Goal: Information Seeking & Learning: Learn about a topic

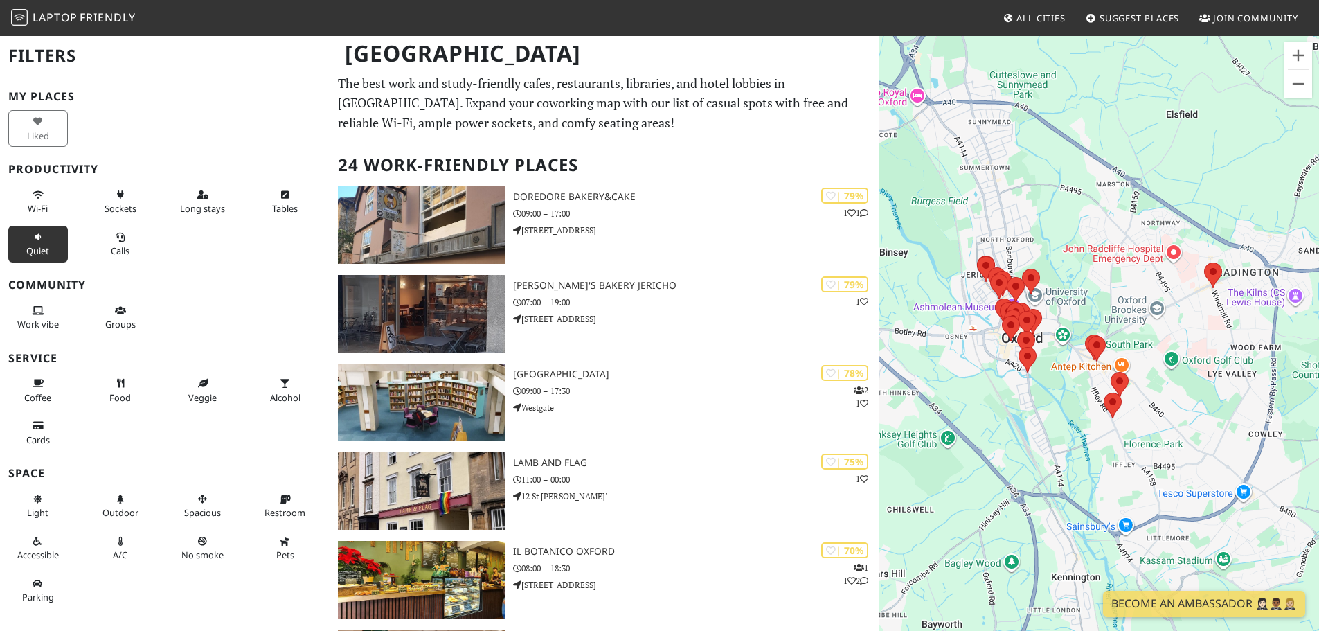
click at [42, 249] on span "Quiet" at bounding box center [37, 250] width 23 height 12
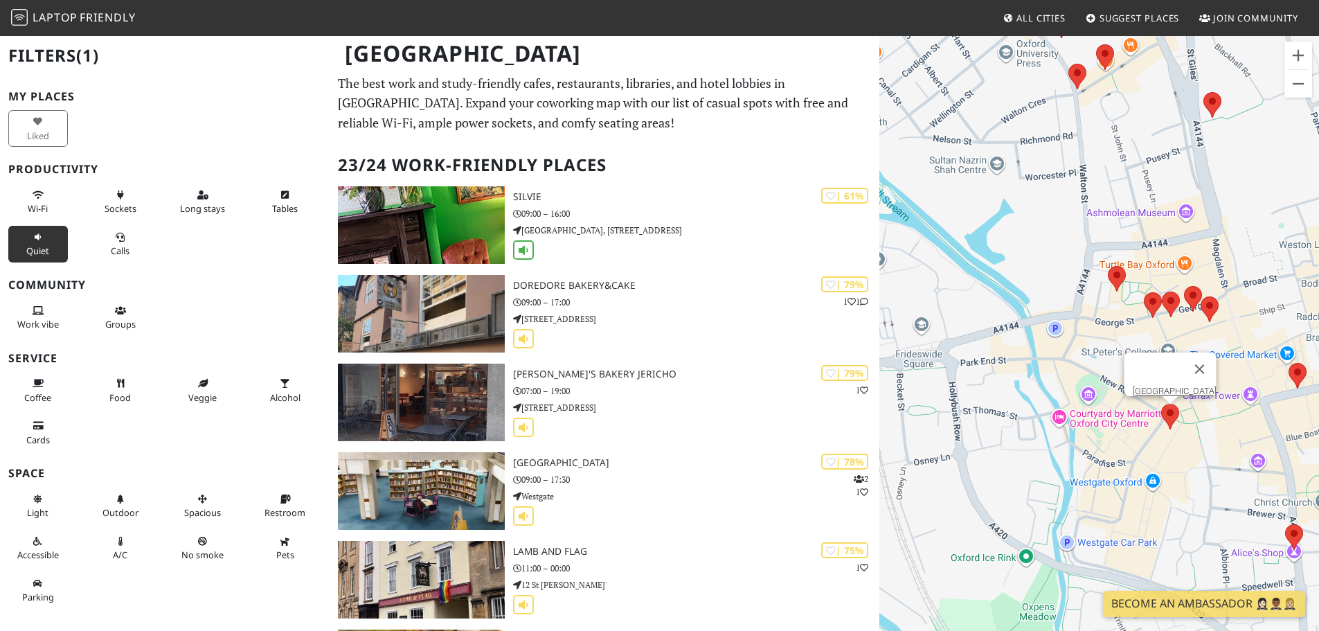
click at [1161, 404] on area at bounding box center [1161, 404] width 0 height 0
click at [1216, 358] on button "Close" at bounding box center [1199, 369] width 33 height 33
click at [1180, 353] on area at bounding box center [1180, 353] width 0 height 0
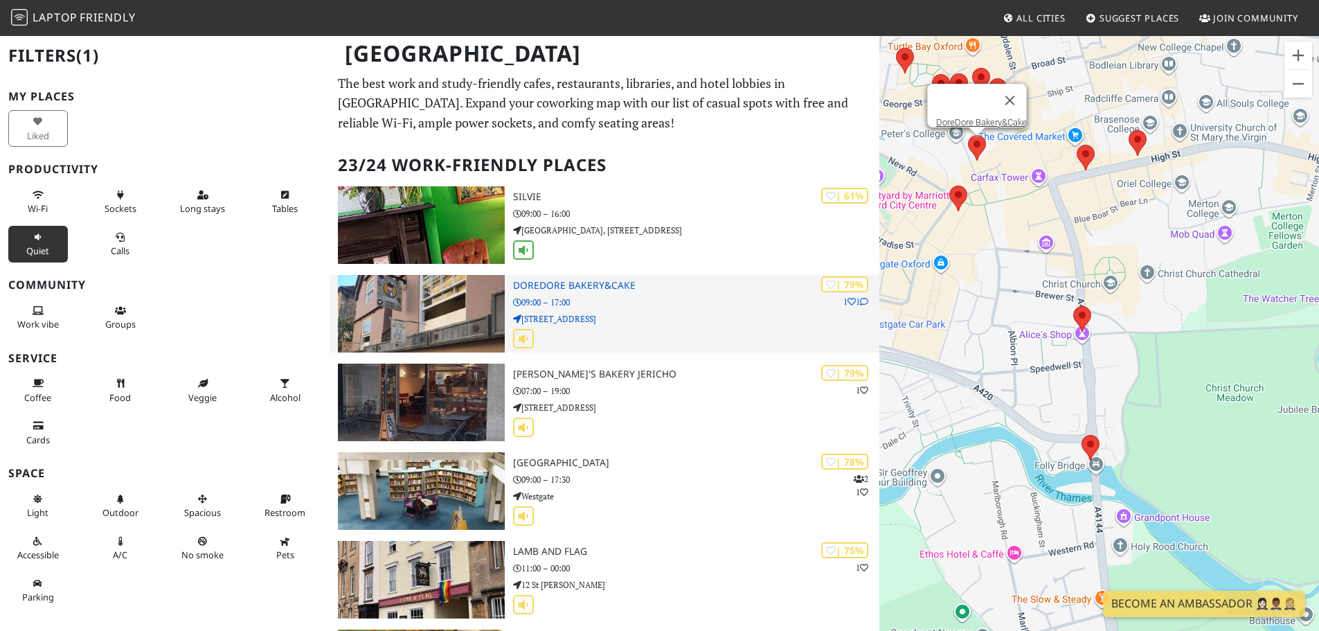
click at [425, 312] on img at bounding box center [421, 314] width 167 height 78
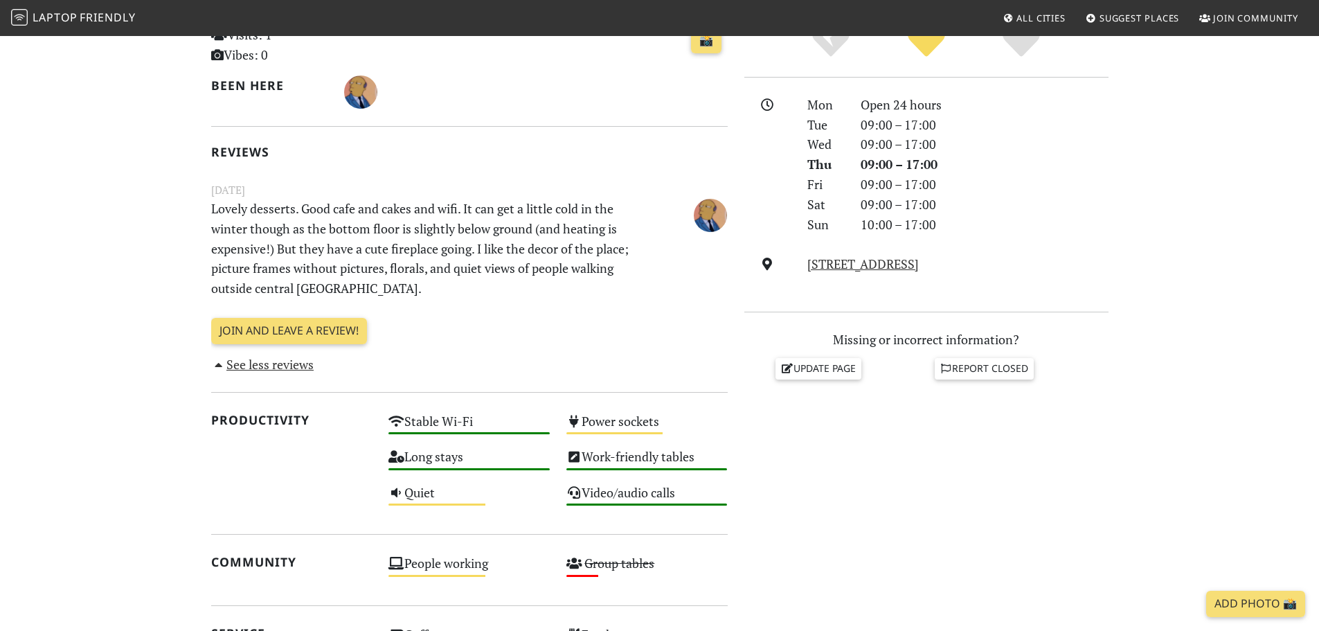
scroll to position [346, 0]
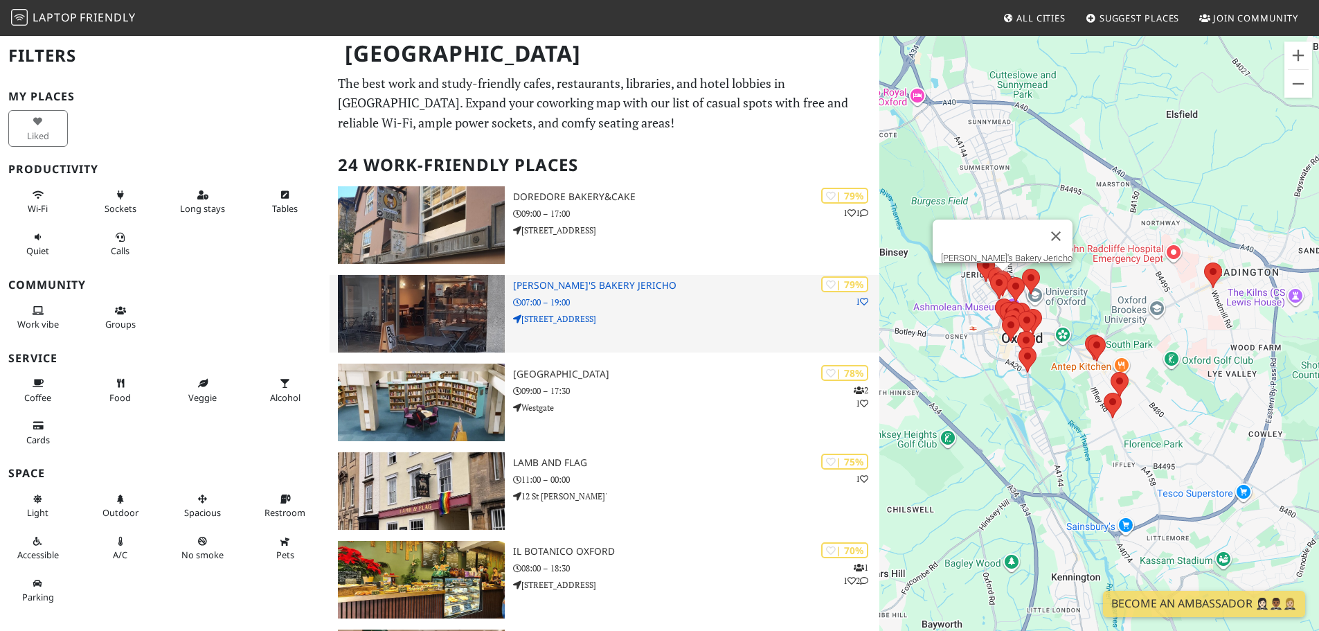
scroll to position [69, 0]
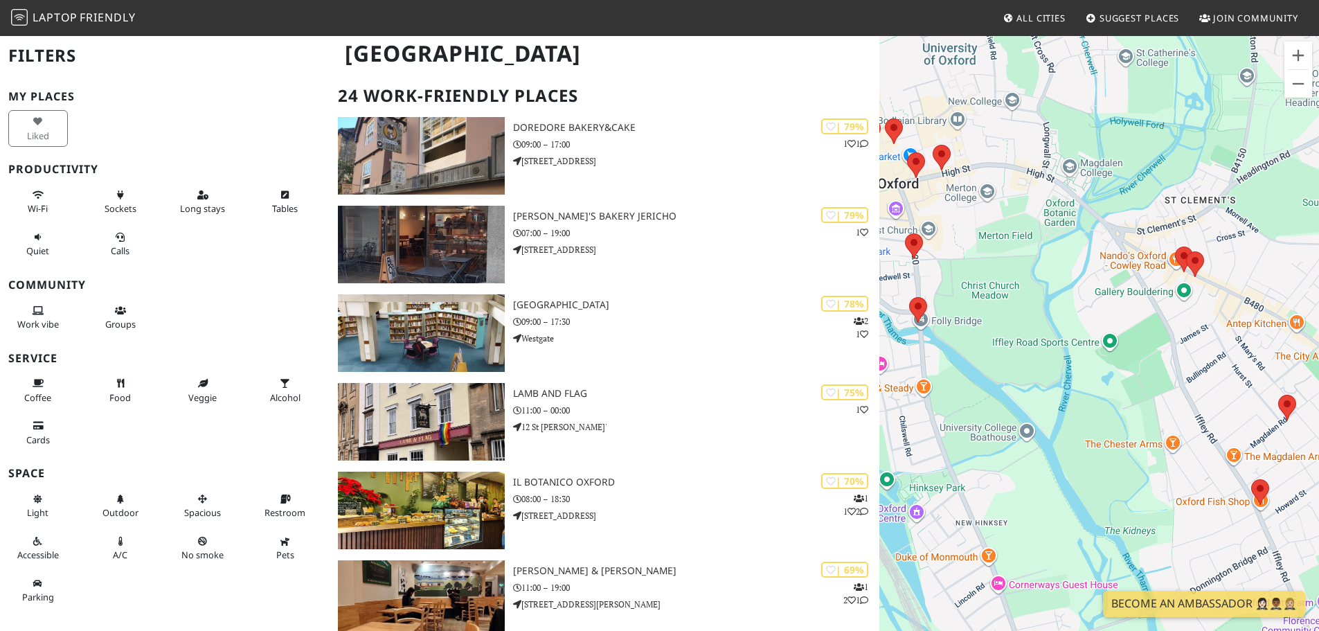
drag, startPoint x: 1040, startPoint y: 360, endPoint x: 1130, endPoint y: 385, distance: 93.4
click at [1130, 385] on div at bounding box center [1100, 350] width 440 height 631
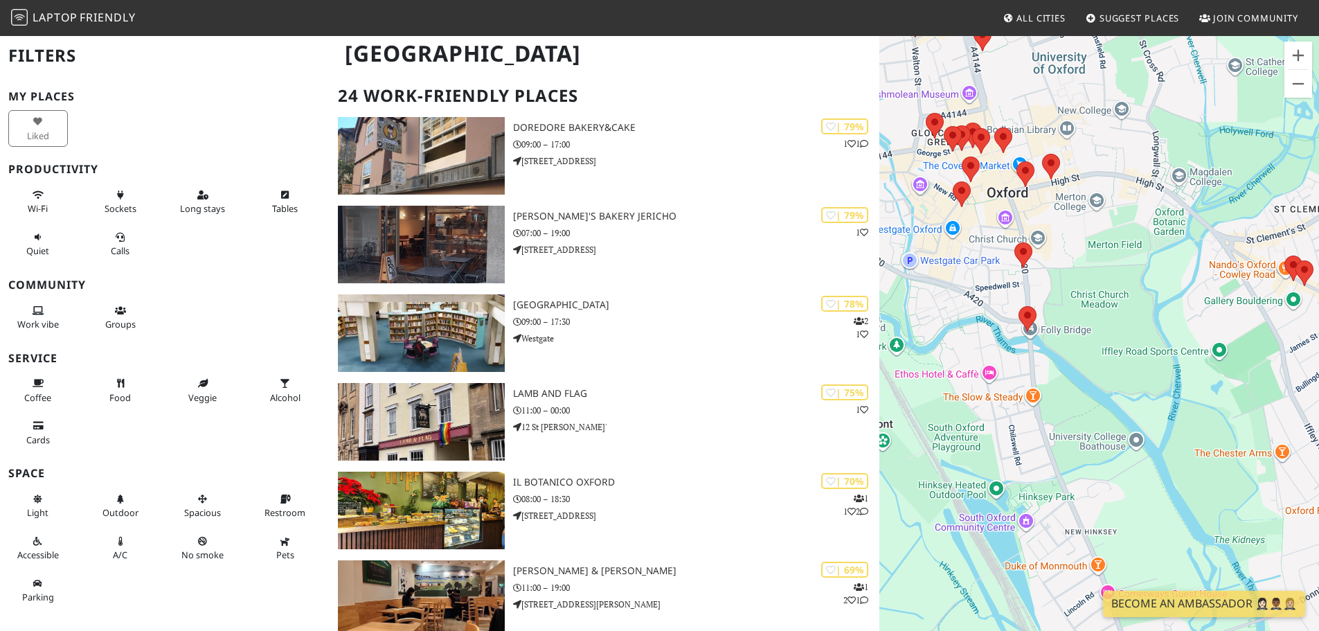
drag, startPoint x: 985, startPoint y: 369, endPoint x: 1117, endPoint y: 380, distance: 132.7
click at [1117, 380] on div at bounding box center [1100, 350] width 440 height 631
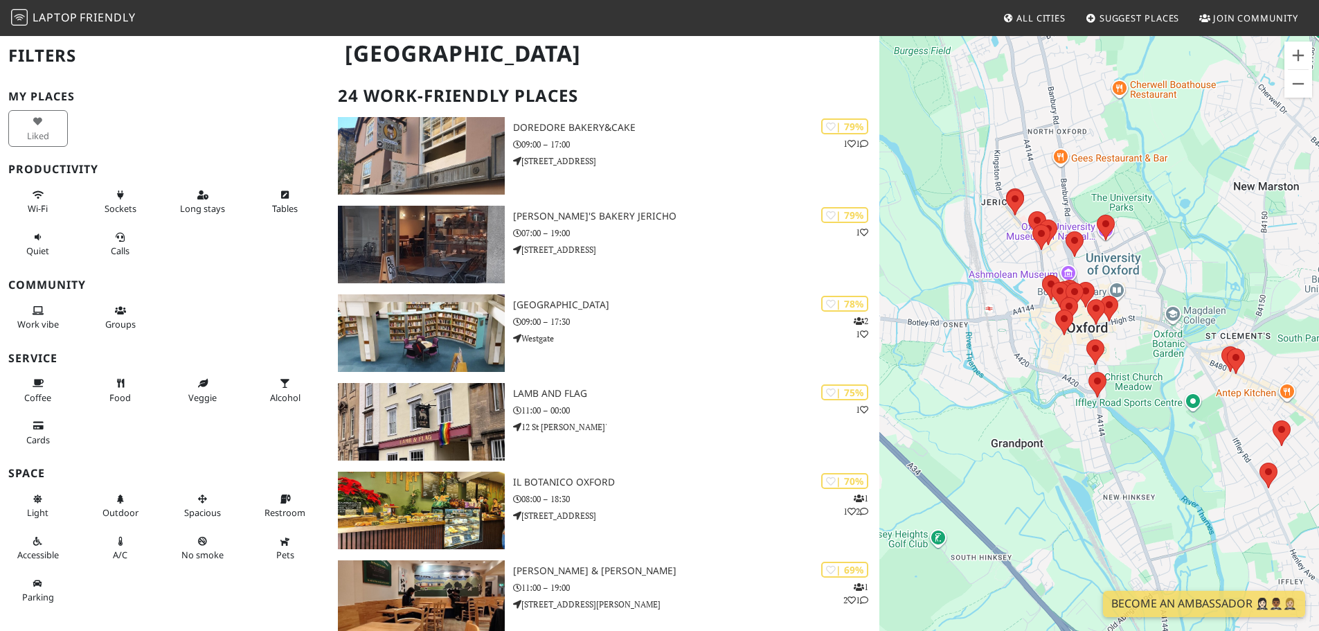
drag, startPoint x: 1105, startPoint y: 386, endPoint x: 1152, endPoint y: 430, distance: 65.2
click at [1152, 430] on div at bounding box center [1100, 350] width 440 height 631
click at [1087, 339] on area at bounding box center [1087, 339] width 0 height 0
click at [1090, 321] on link "The Independent Cafe" at bounding box center [1100, 326] width 86 height 10
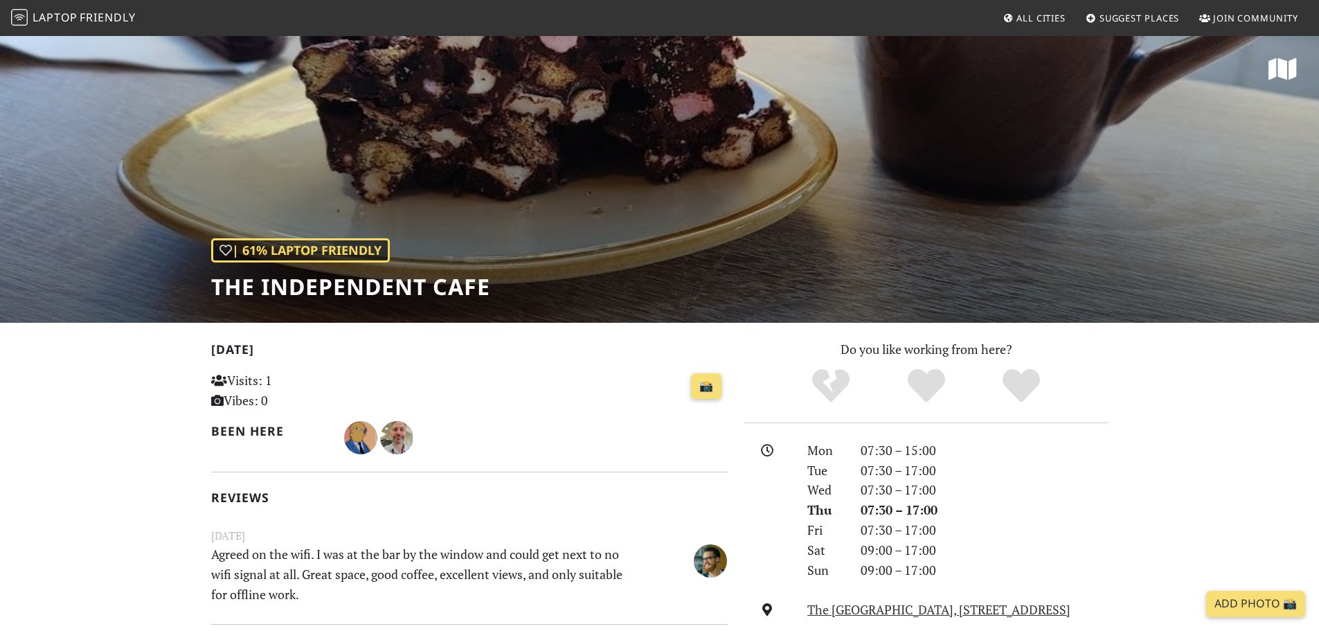
scroll to position [69, 0]
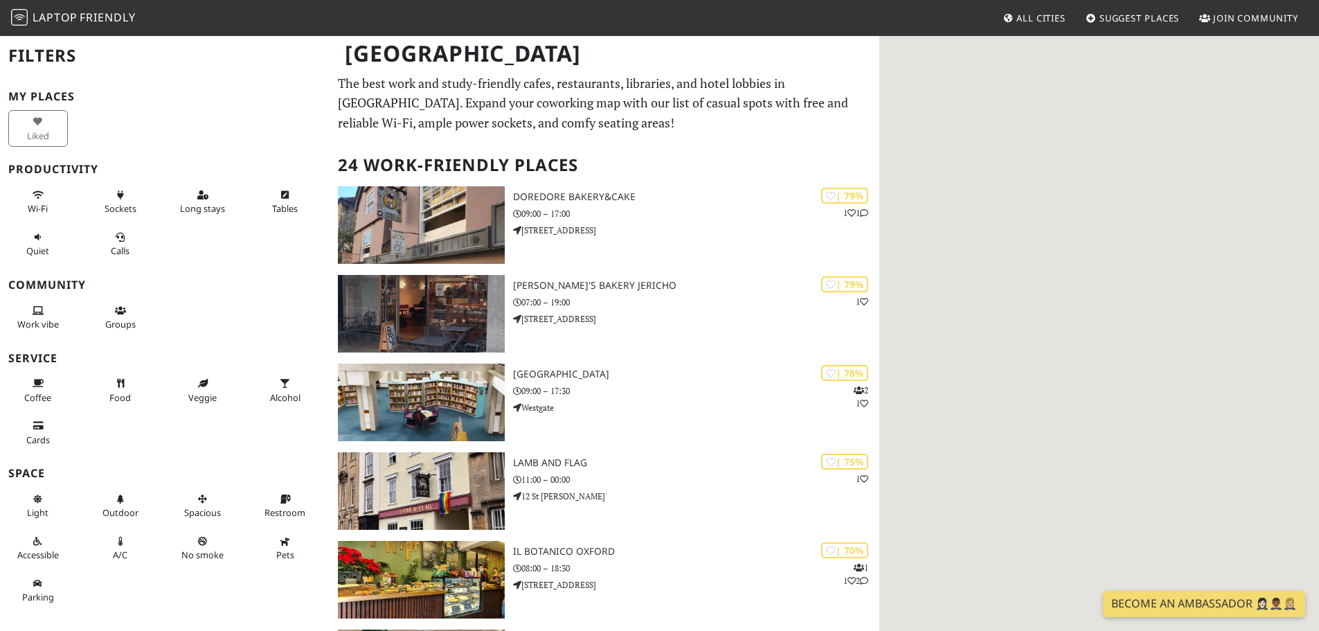
scroll to position [69, 0]
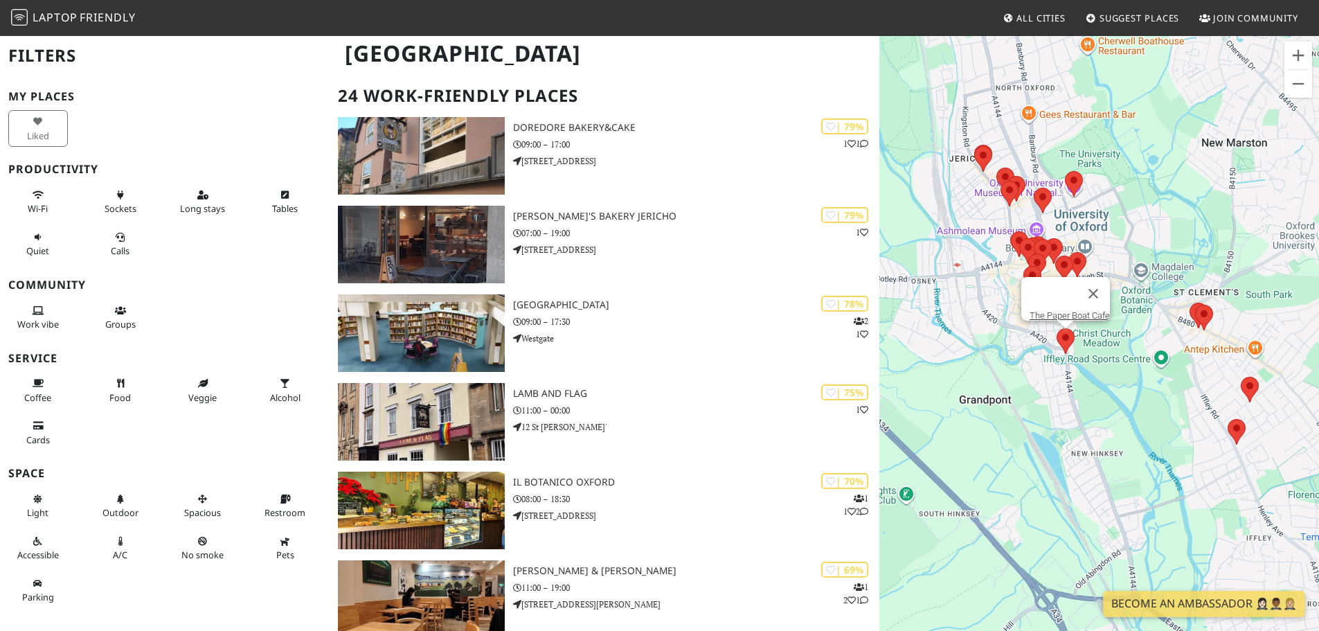
click at [1057, 328] on area at bounding box center [1057, 328] width 0 height 0
click at [1074, 310] on link "The Paper Boat Cafe" at bounding box center [1070, 315] width 80 height 10
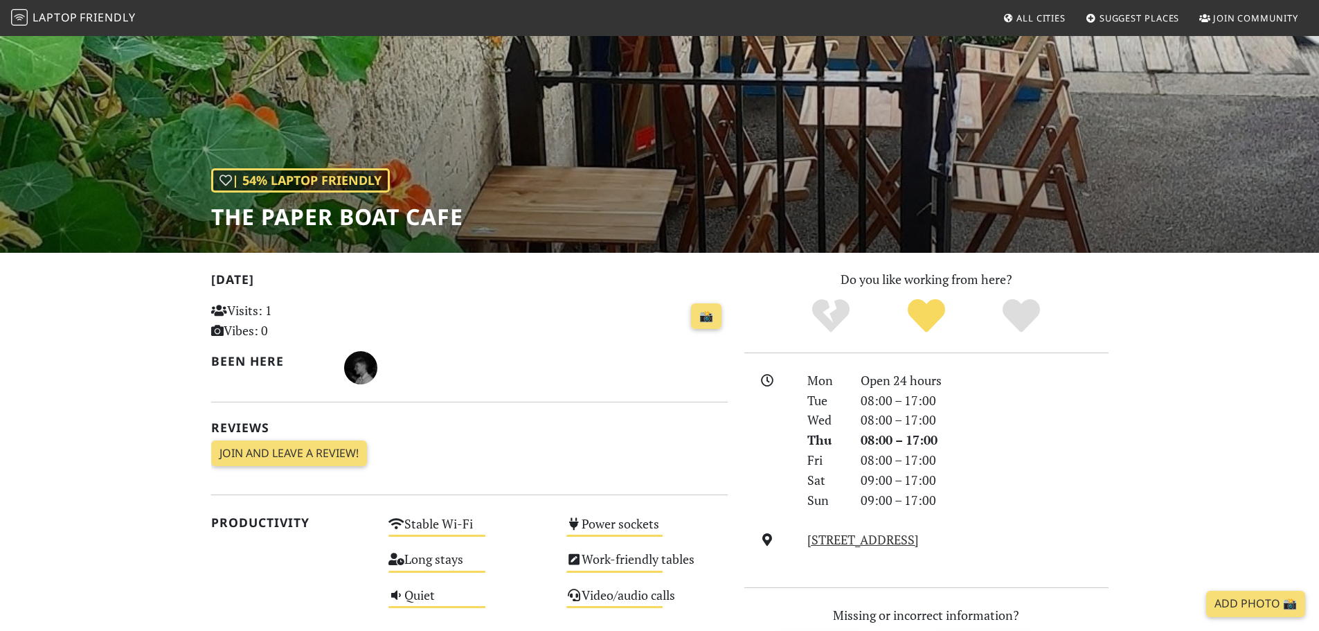
scroll to position [346, 0]
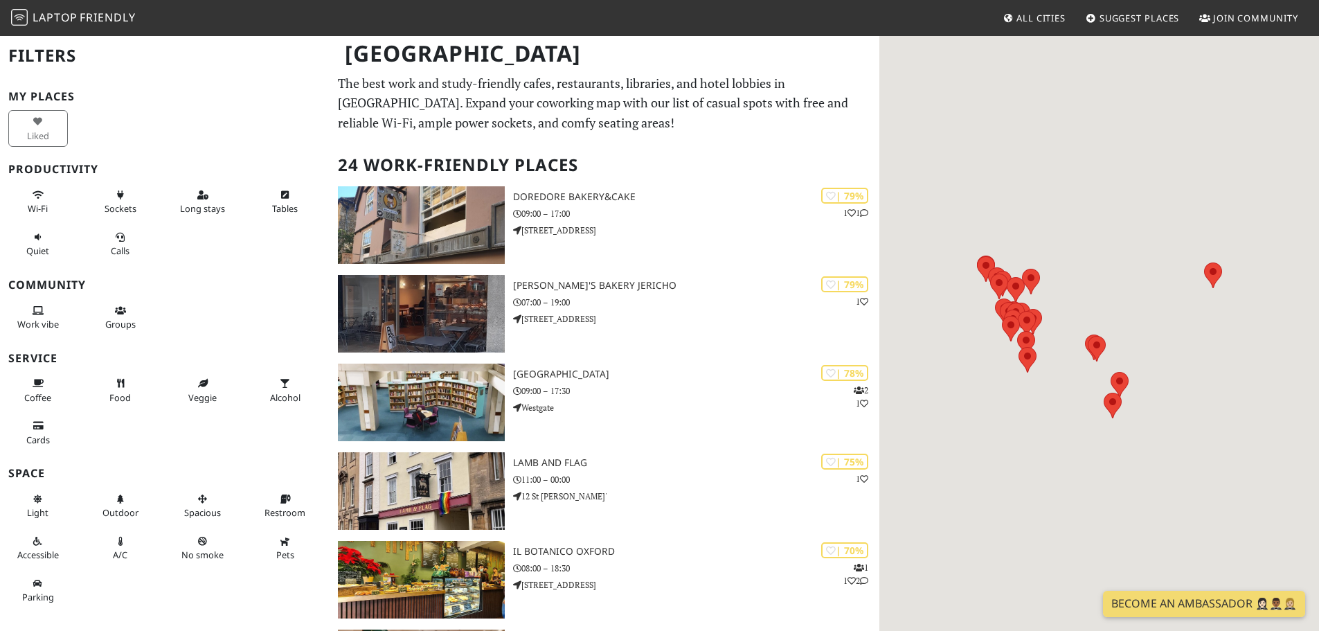
scroll to position [69, 0]
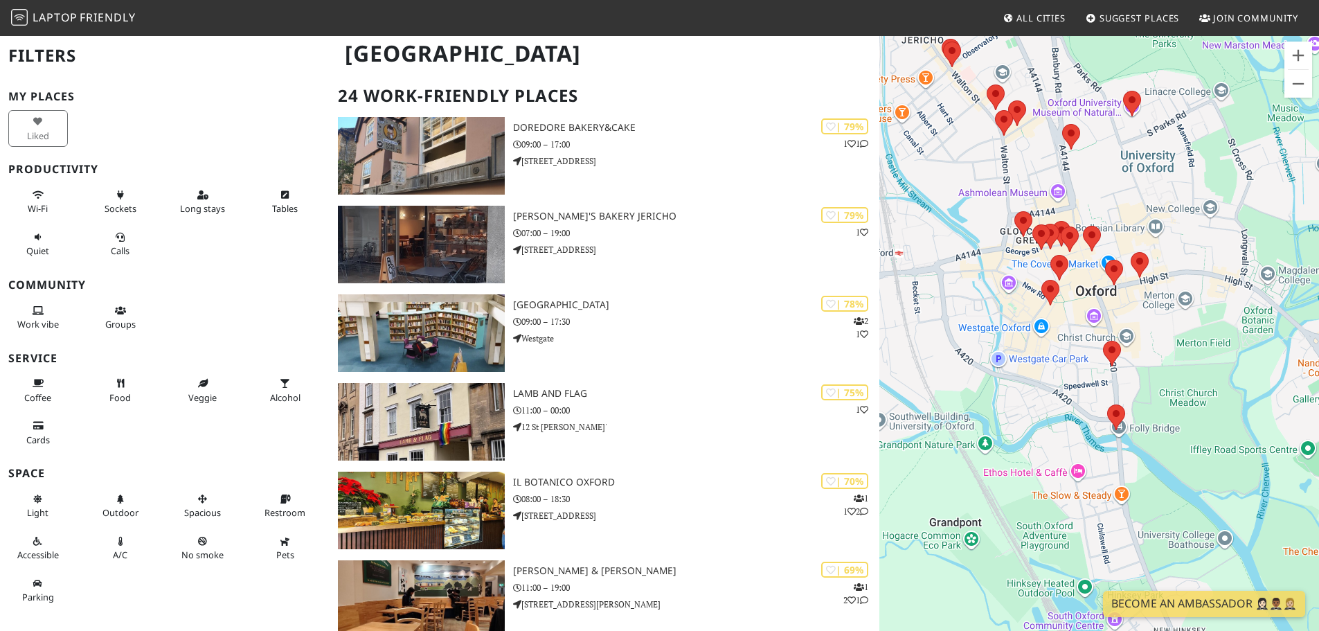
drag, startPoint x: 1023, startPoint y: 330, endPoint x: 1213, endPoint y: 347, distance: 191.2
click at [1213, 347] on div at bounding box center [1100, 350] width 440 height 631
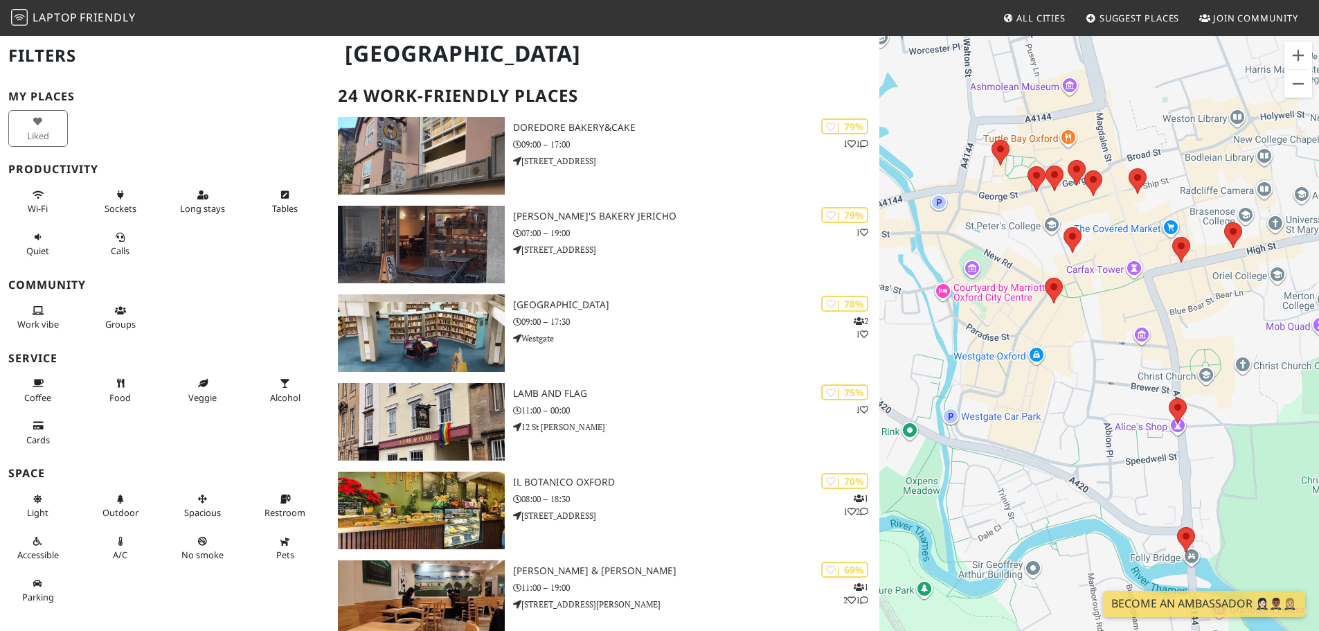
drag, startPoint x: 1029, startPoint y: 296, endPoint x: 1099, endPoint y: 345, distance: 85.1
click at [1099, 345] on div at bounding box center [1100, 350] width 440 height 631
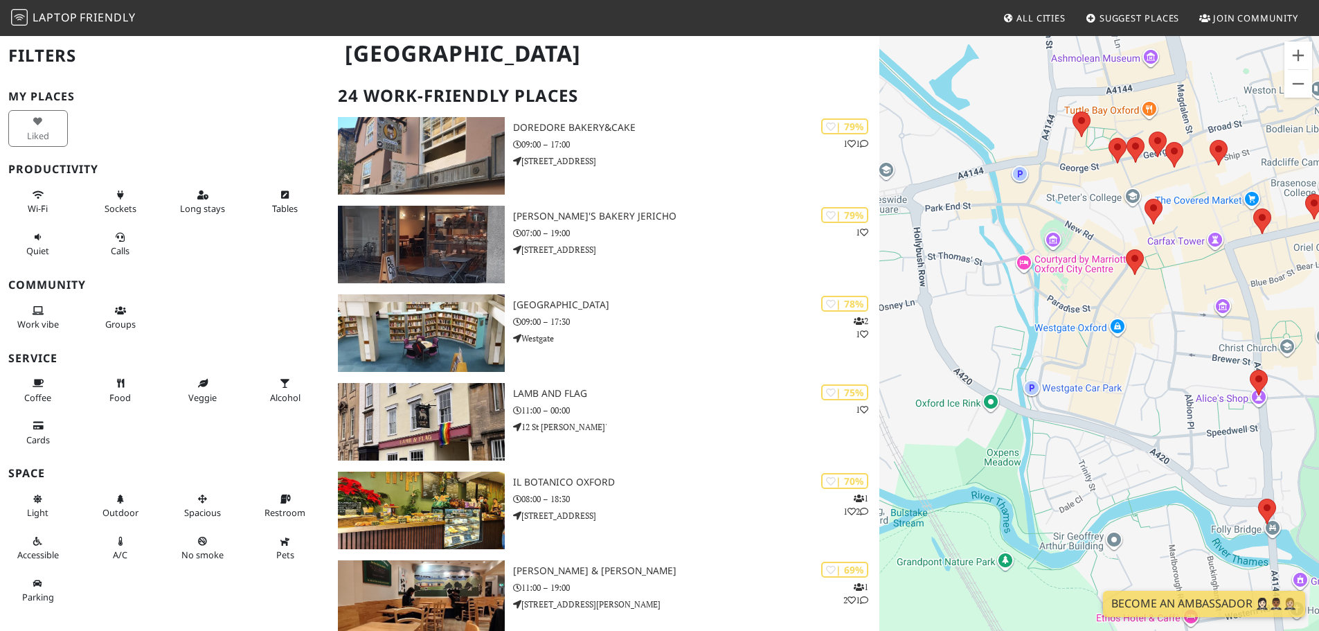
drag, startPoint x: 1013, startPoint y: 241, endPoint x: 1100, endPoint y: 210, distance: 92.7
click at [1100, 210] on div at bounding box center [1100, 350] width 440 height 631
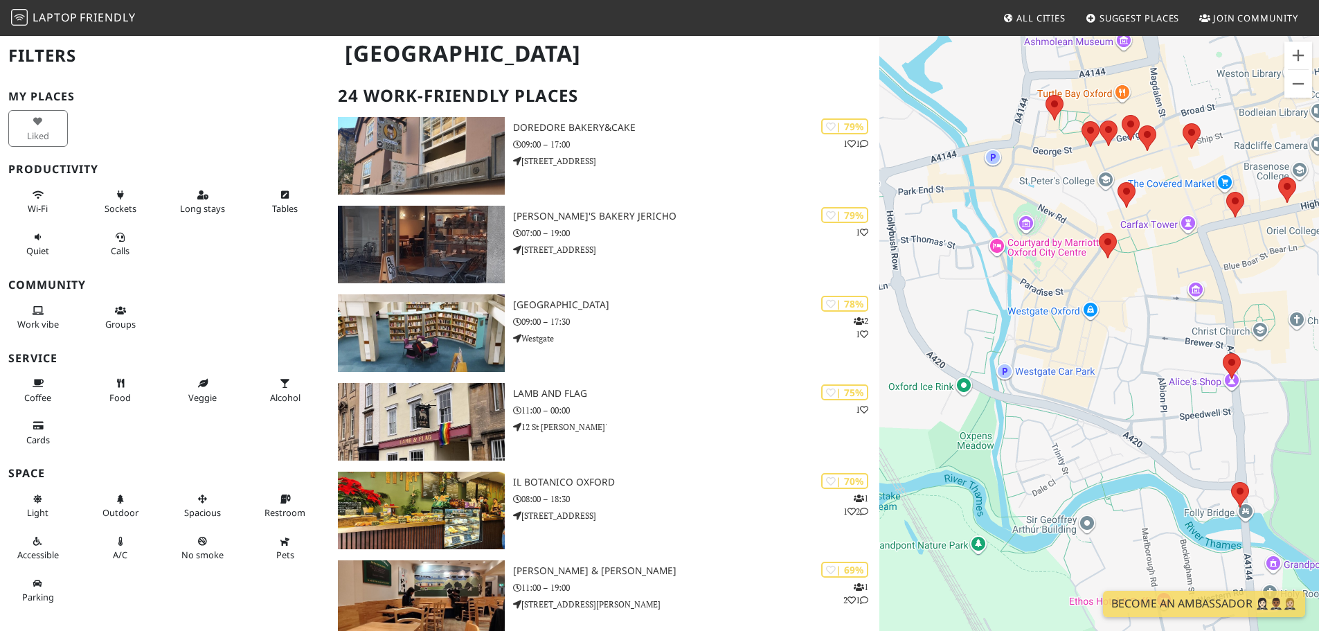
drag, startPoint x: 1103, startPoint y: 265, endPoint x: 1170, endPoint y: 249, distance: 69.7
click at [1170, 249] on div at bounding box center [1100, 350] width 440 height 631
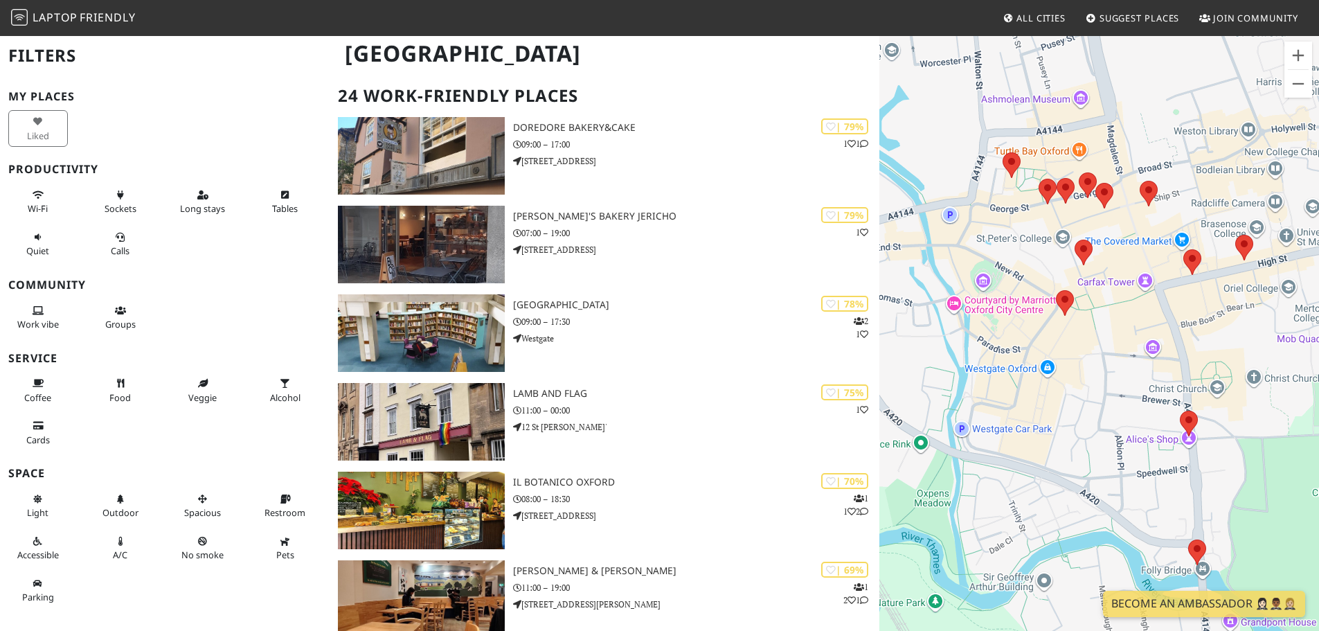
drag, startPoint x: 1141, startPoint y: 267, endPoint x: 1090, endPoint y: 330, distance: 81.3
click at [1090, 330] on div at bounding box center [1100, 350] width 440 height 631
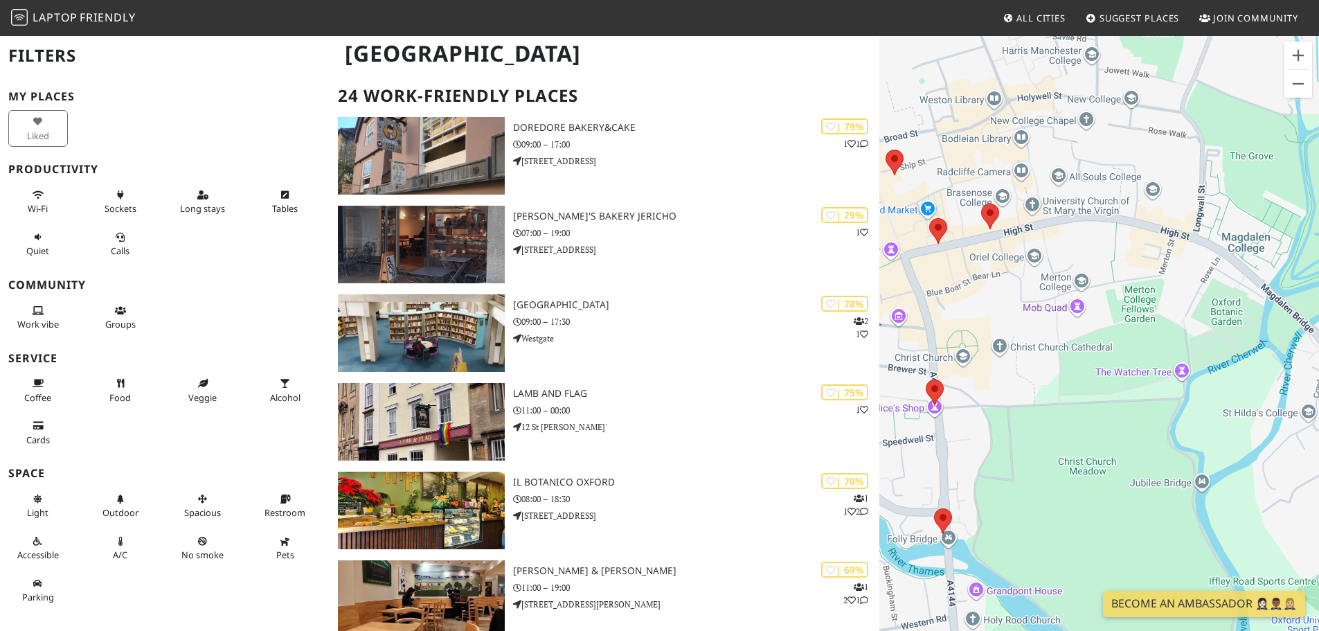
drag, startPoint x: 966, startPoint y: 497, endPoint x: 1247, endPoint y: 467, distance: 282.8
click at [1247, 467] on div at bounding box center [1100, 350] width 440 height 631
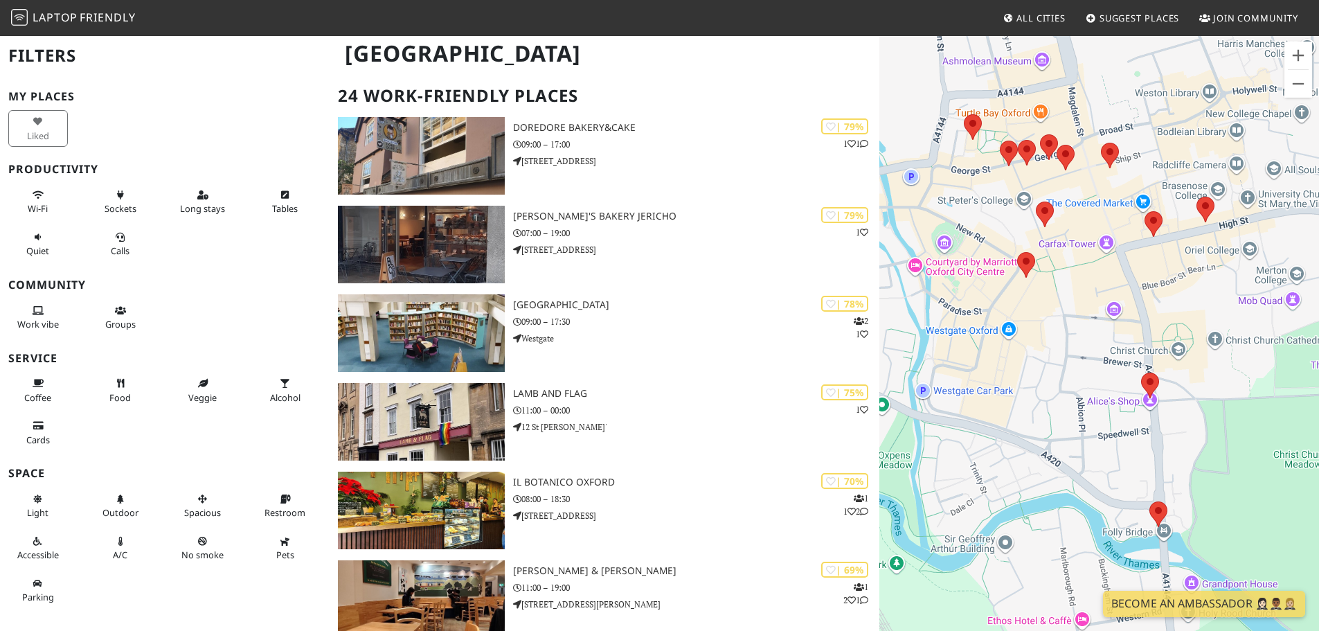
drag, startPoint x: 1054, startPoint y: 432, endPoint x: 1279, endPoint y: 426, distance: 225.2
click at [1279, 426] on div at bounding box center [1100, 350] width 440 height 631
click at [978, 262] on div at bounding box center [1100, 350] width 440 height 631
click at [932, 266] on div at bounding box center [1100, 350] width 440 height 631
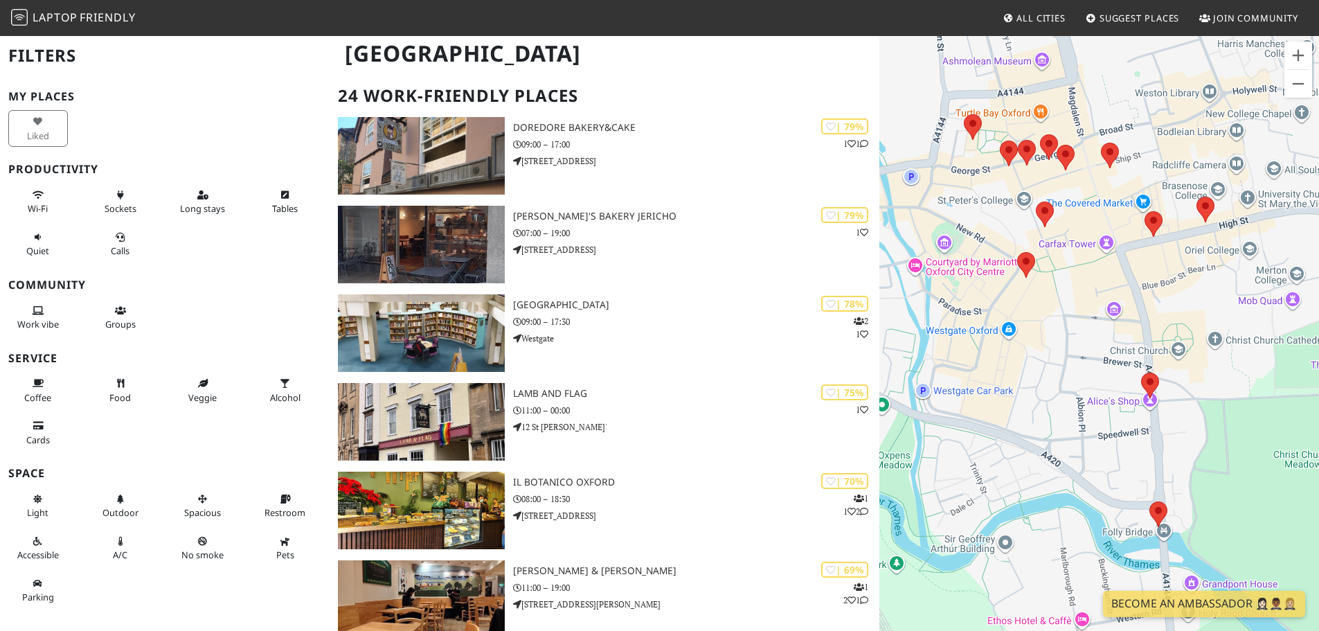
click at [932, 266] on div at bounding box center [1100, 350] width 440 height 631
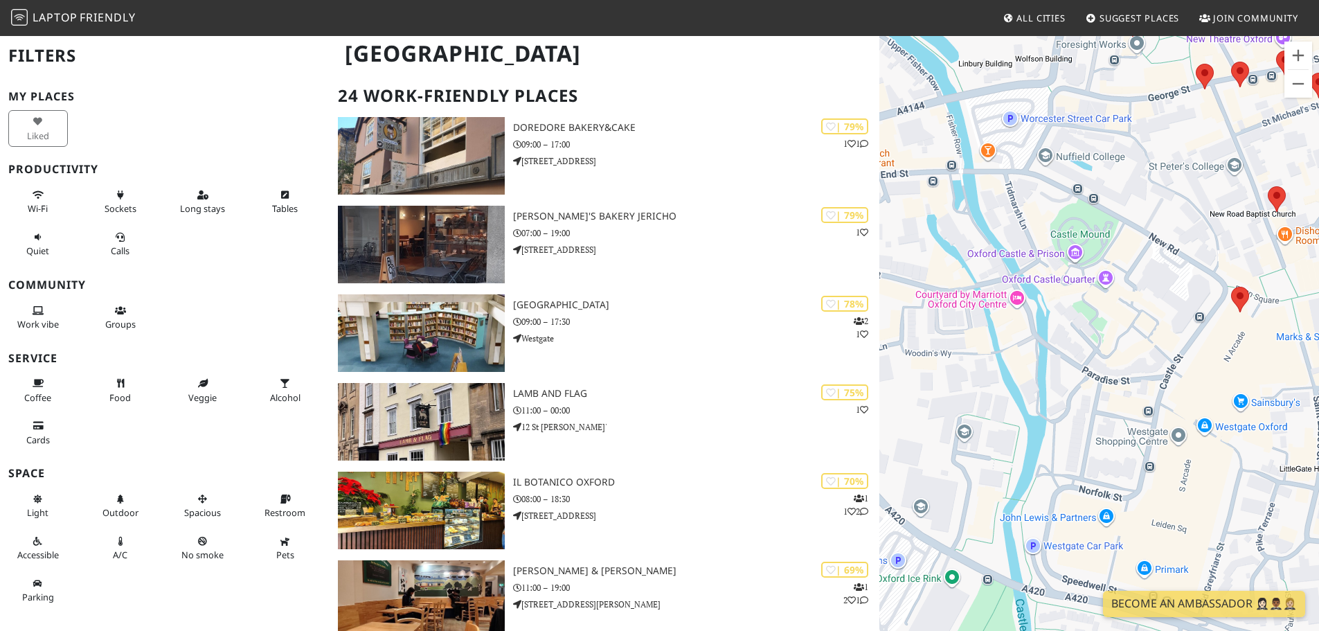
drag, startPoint x: 1001, startPoint y: 320, endPoint x: 1123, endPoint y: 344, distance: 123.5
click at [1123, 344] on div at bounding box center [1100, 350] width 440 height 631
